Goal: Feedback & Contribution: Leave review/rating

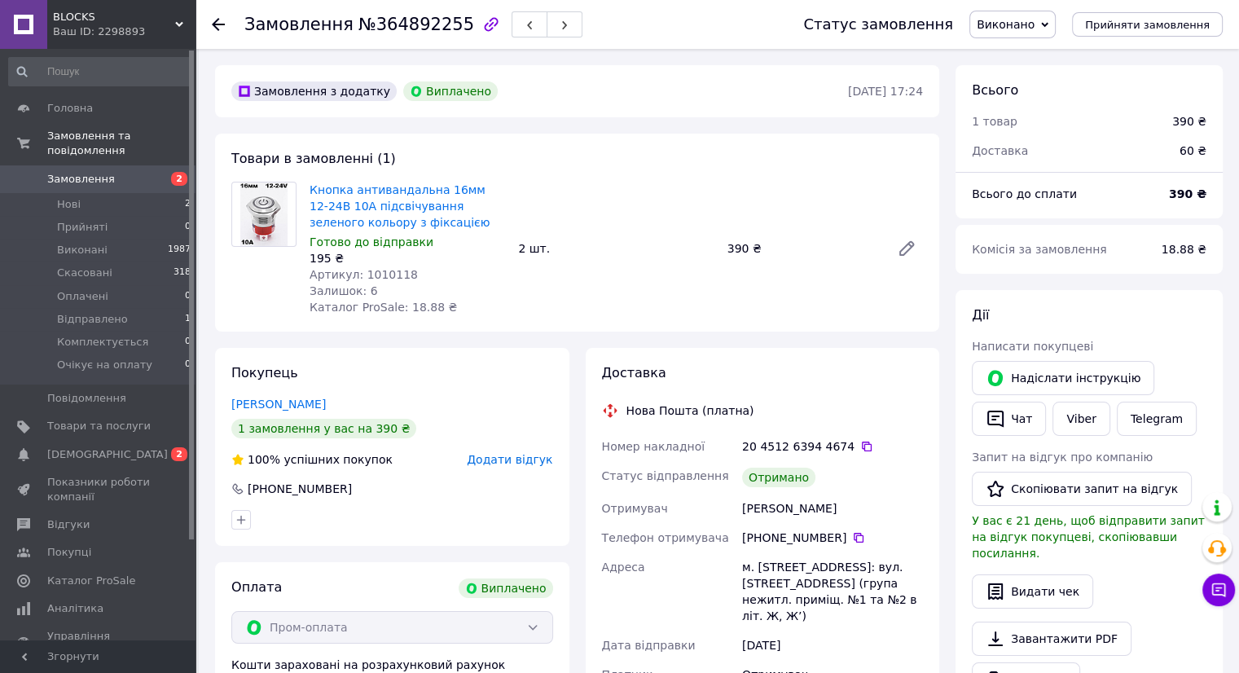
scroll to position [193, 0]
click at [82, 447] on span "[DEMOGRAPHIC_DATA]" at bounding box center [107, 454] width 121 height 15
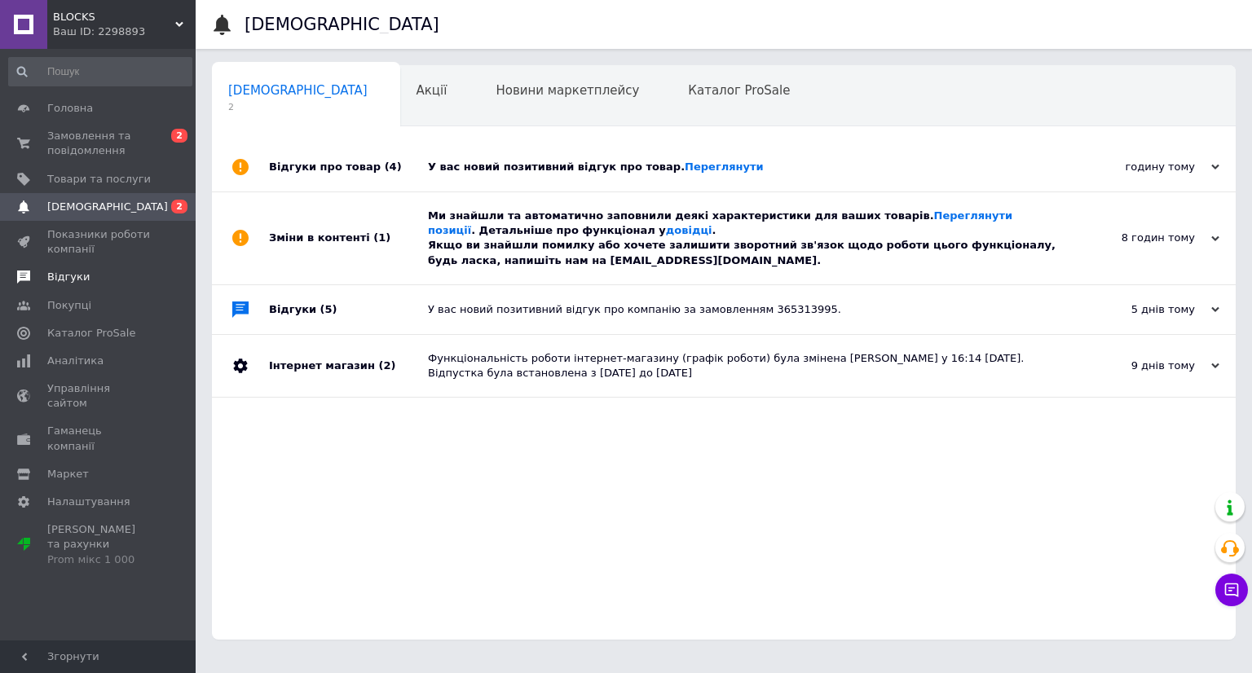
click at [66, 275] on span "Відгуки" at bounding box center [68, 277] width 42 height 15
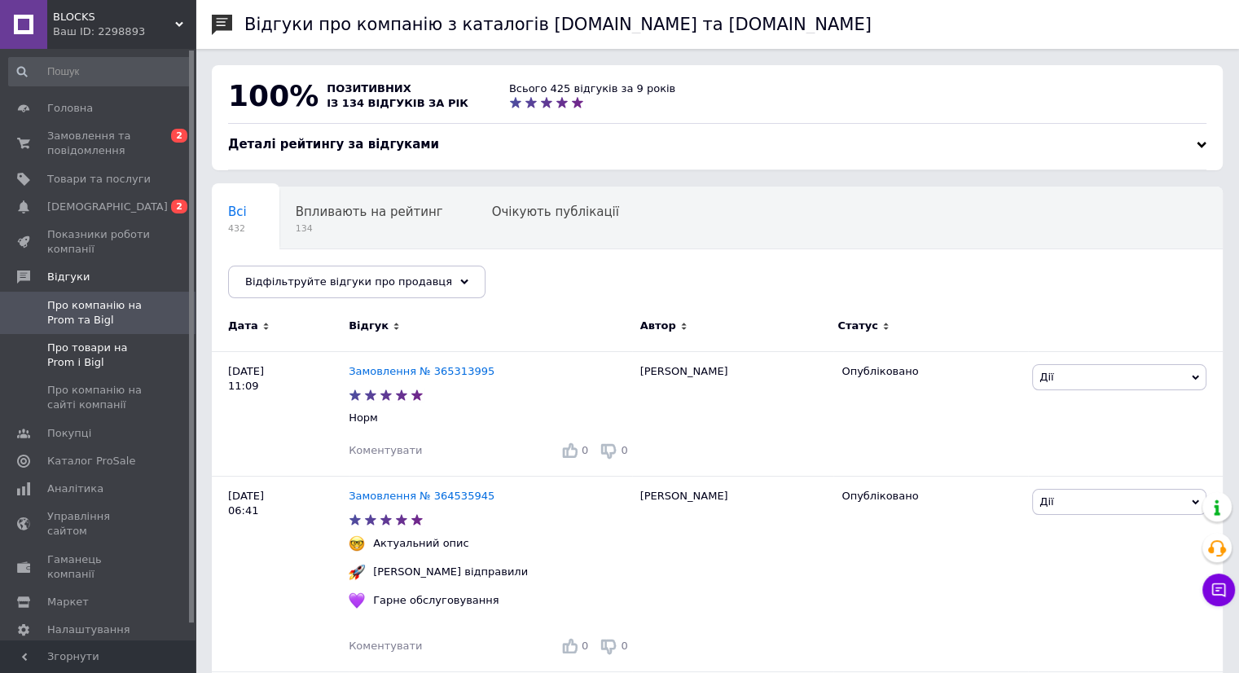
click at [77, 348] on span "Про товари на Prom і Bigl" at bounding box center [98, 355] width 103 height 29
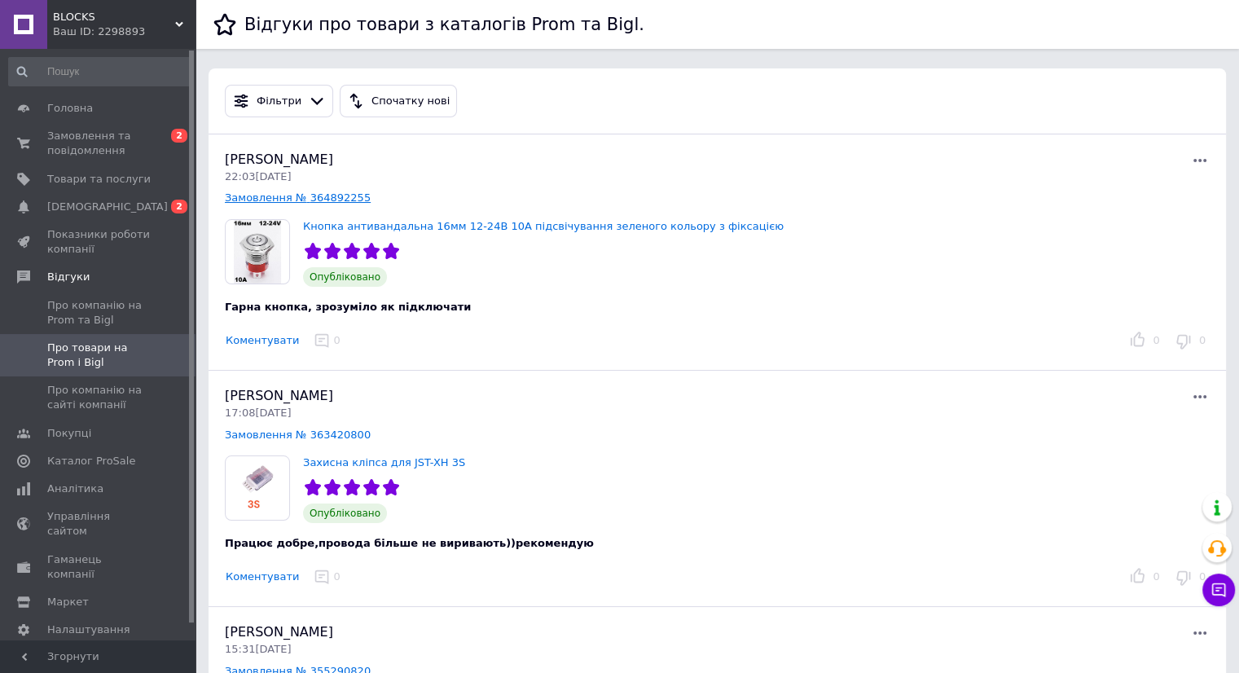
click at [292, 201] on link "Замовлення № 364892255" at bounding box center [298, 197] width 146 height 12
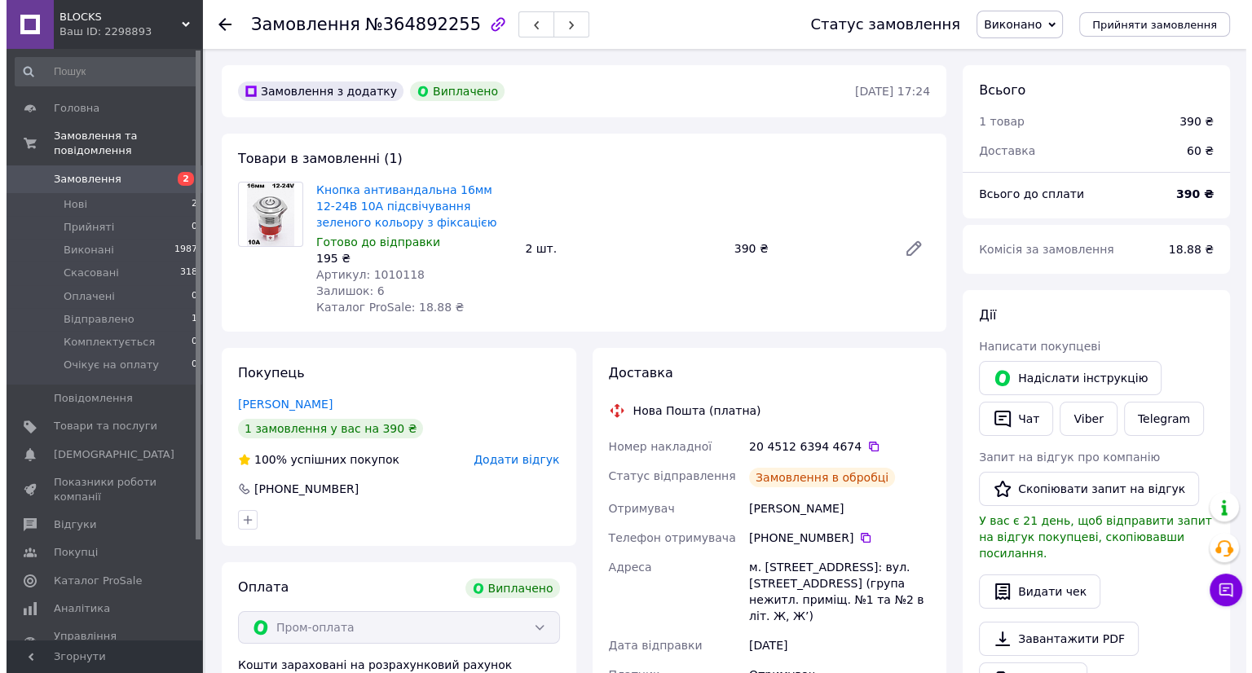
scroll to position [193, 0]
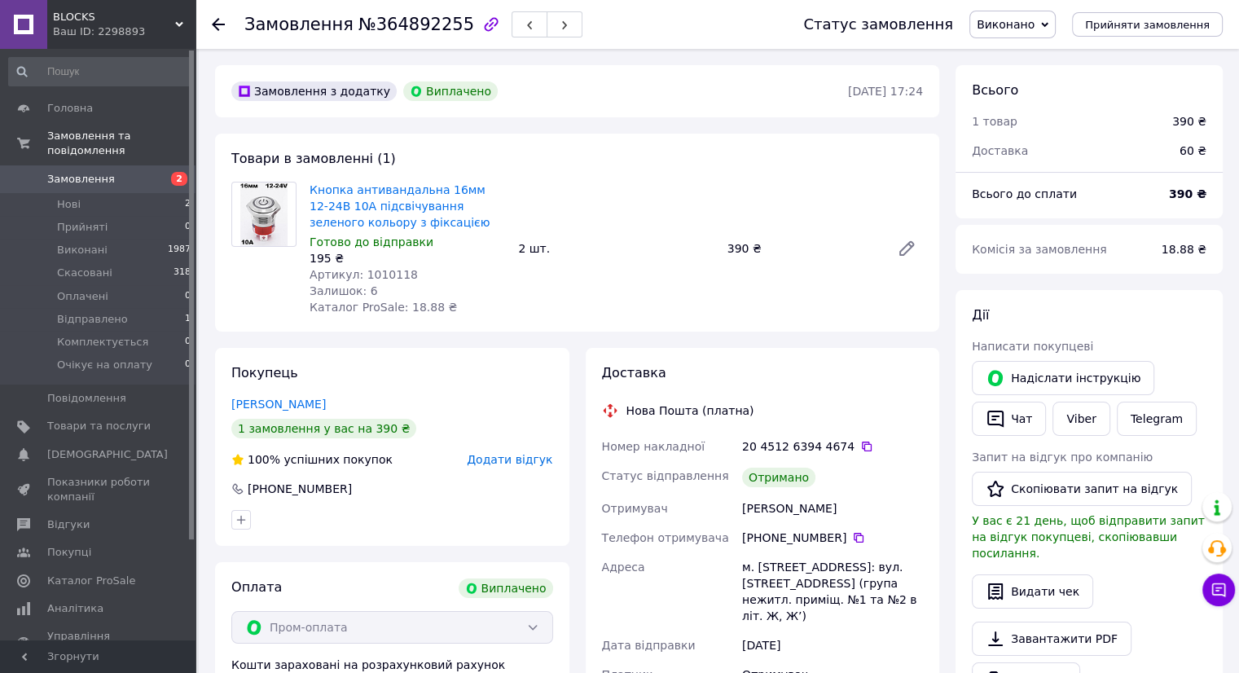
click at [512, 460] on span "Додати відгук" at bounding box center [510, 459] width 86 height 13
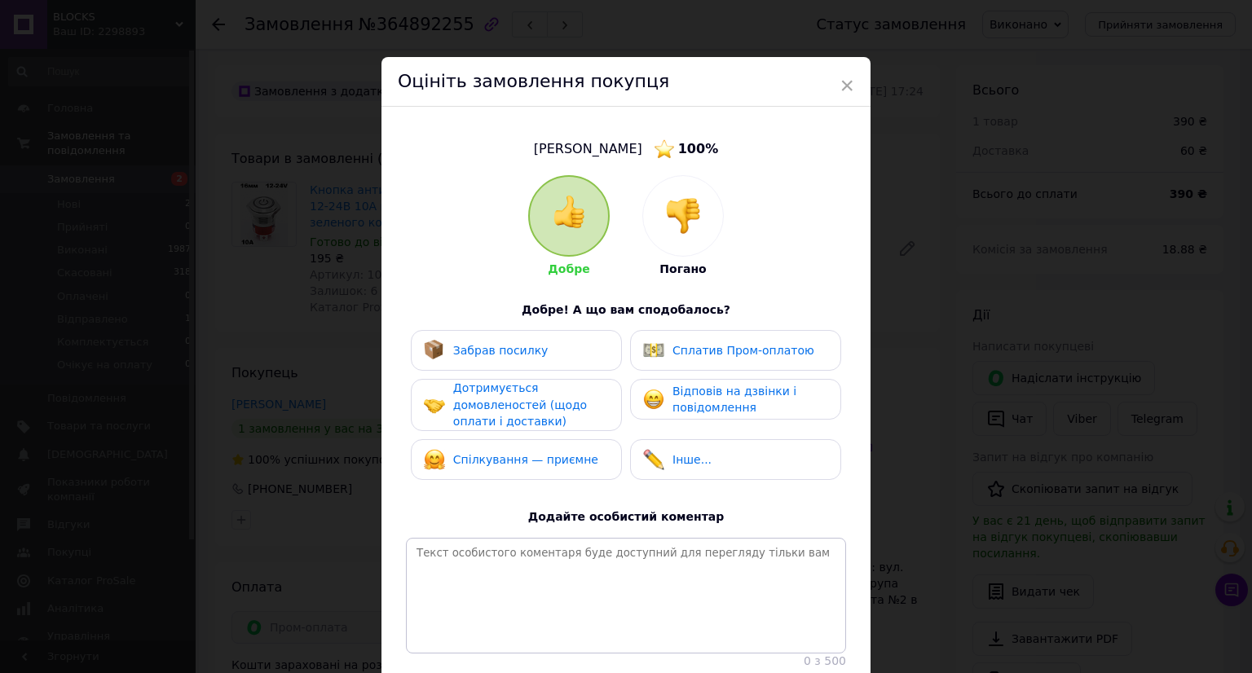
click at [455, 351] on span "Забрав посилку" at bounding box center [500, 350] width 95 height 13
click at [477, 402] on span "Дотримується домовленостей (щодо оплати і доставки)" at bounding box center [520, 404] width 134 height 46
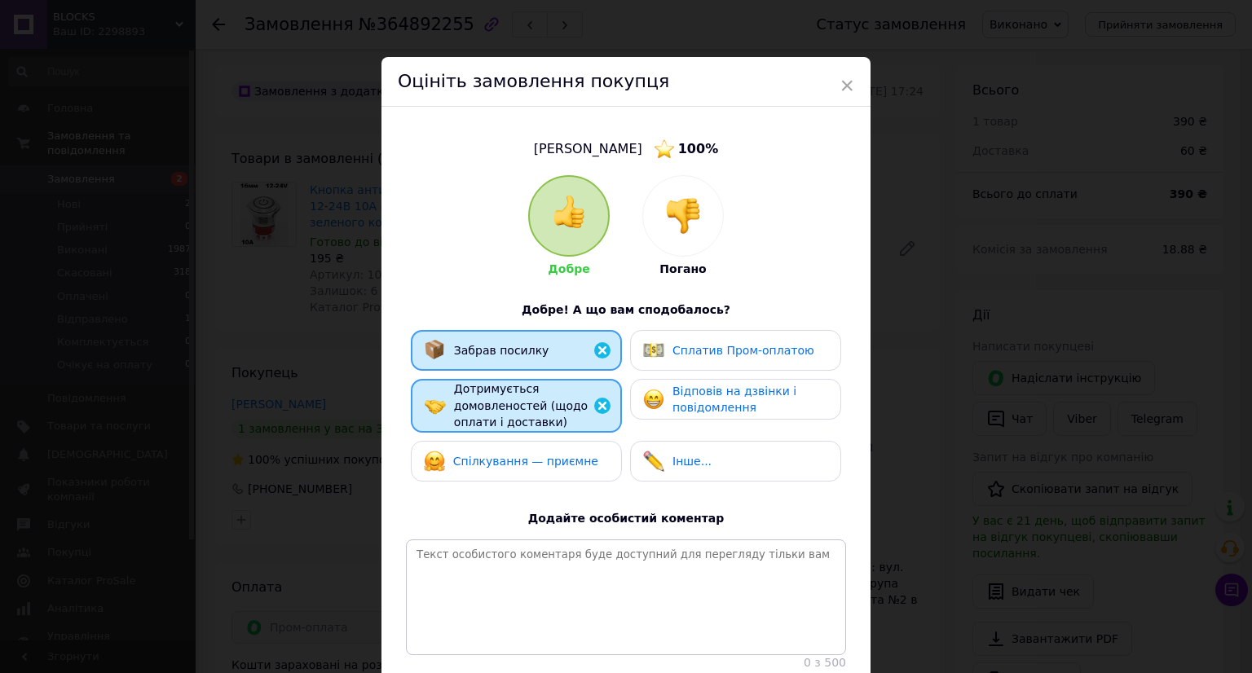
click at [476, 455] on span "Спілкування — приємне" at bounding box center [525, 461] width 145 height 13
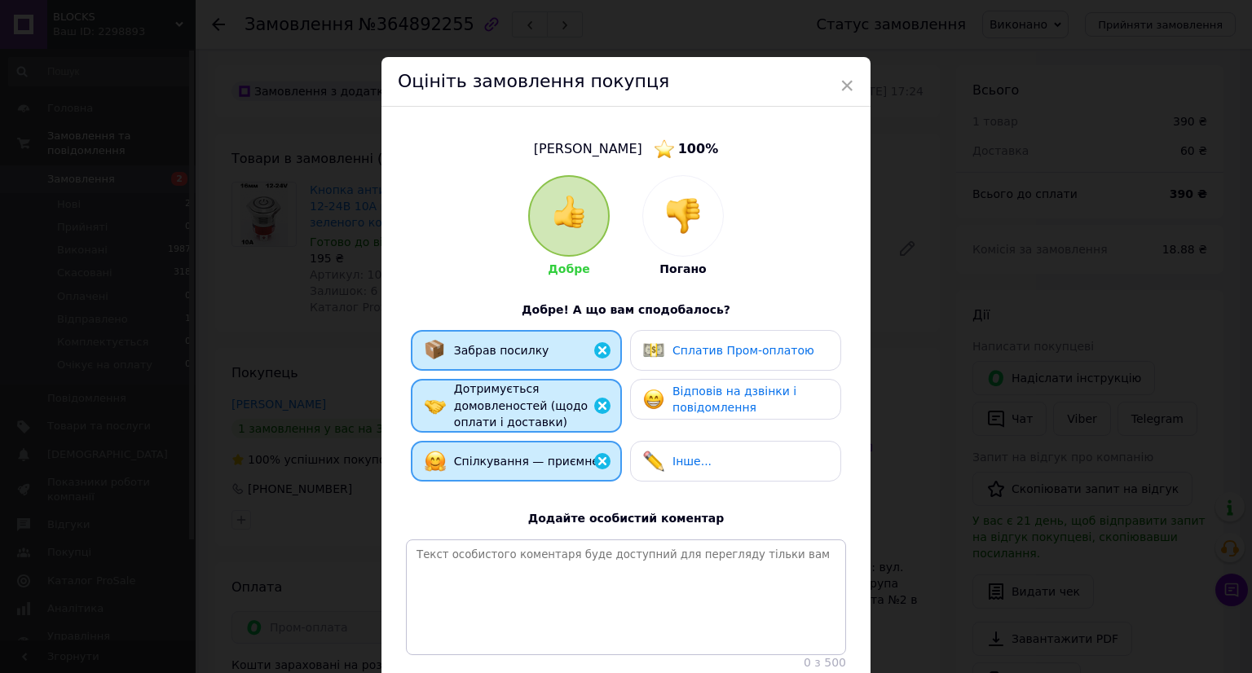
click at [682, 349] on span "Сплатив Пром-оплатою" at bounding box center [743, 350] width 142 height 13
click at [700, 411] on span "Відповів на дзвінки і повідомлення" at bounding box center [734, 400] width 124 height 30
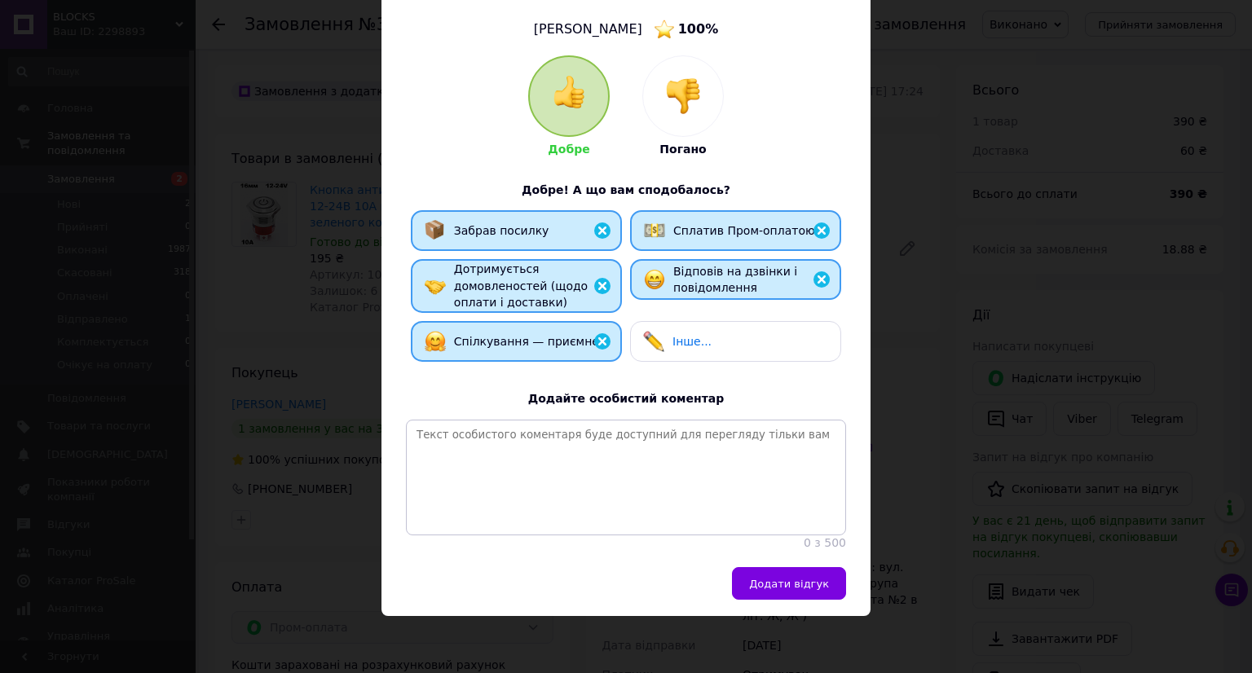
scroll to position [135, 0]
click at [784, 590] on span "Додати відгук" at bounding box center [789, 584] width 80 height 12
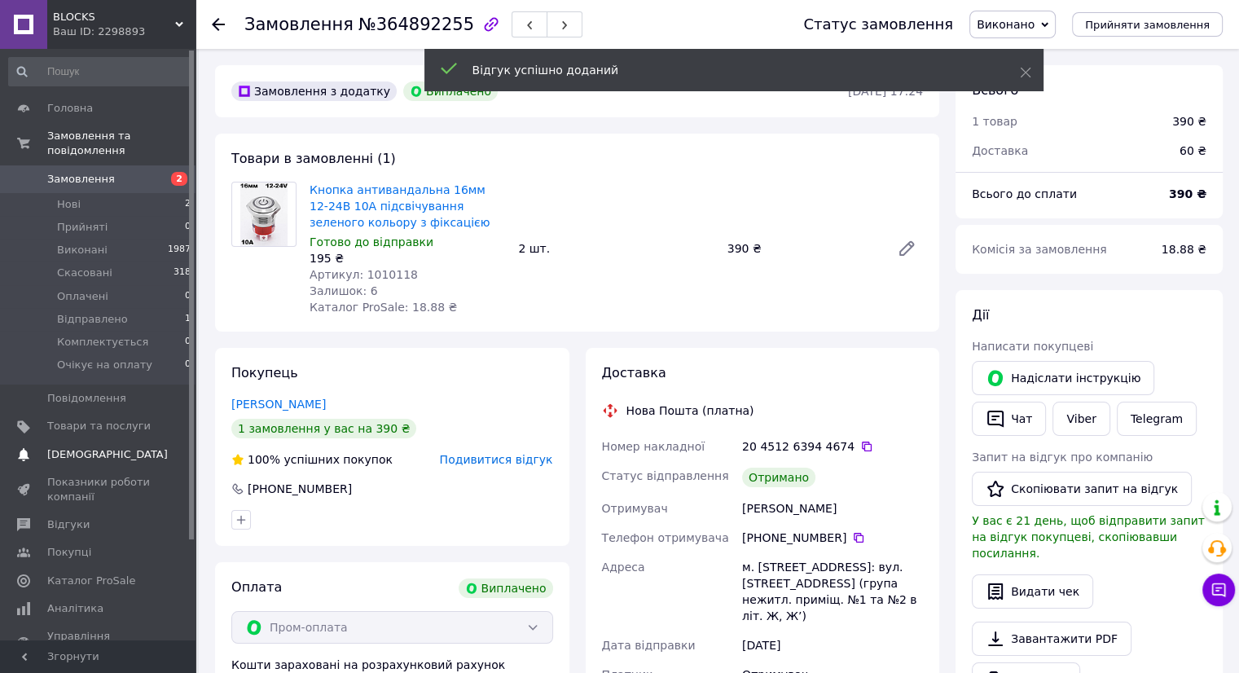
click at [88, 447] on span "[DEMOGRAPHIC_DATA]" at bounding box center [107, 454] width 121 height 15
